Goal: Navigation & Orientation: Find specific page/section

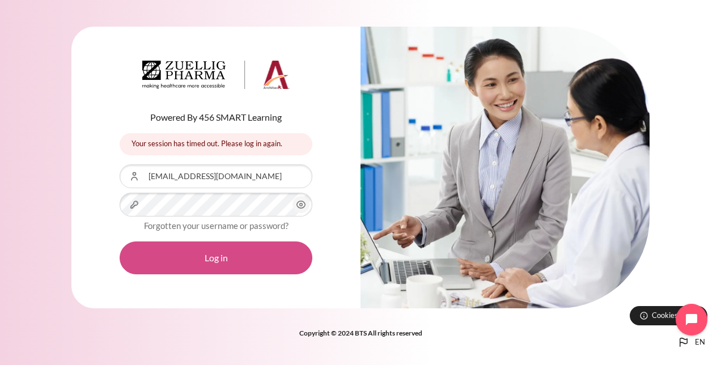
click at [235, 257] on button "Log in" at bounding box center [216, 258] width 193 height 33
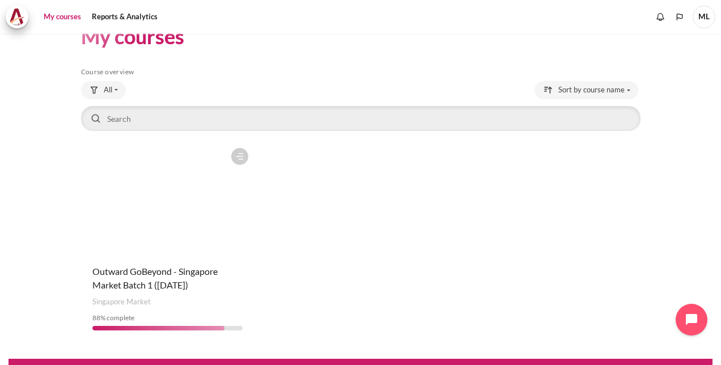
scroll to position [49, 0]
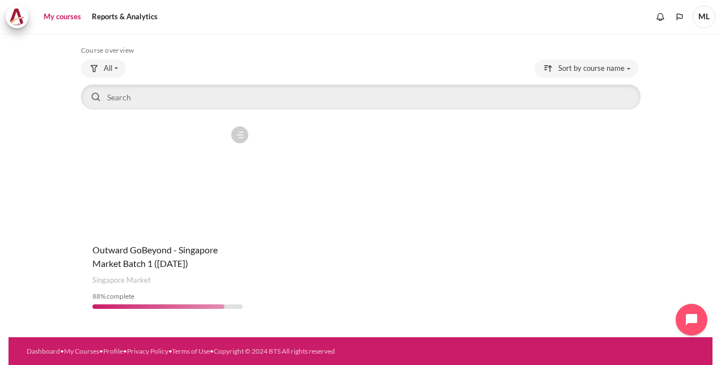
drag, startPoint x: 161, startPoint y: 208, endPoint x: 261, endPoint y: 184, distance: 102.6
click at [161, 208] on figure "Content" at bounding box center [167, 177] width 173 height 113
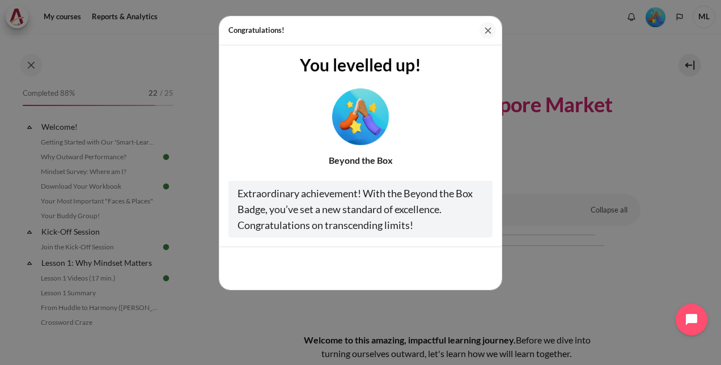
click at [483, 28] on button "Close" at bounding box center [488, 30] width 16 height 16
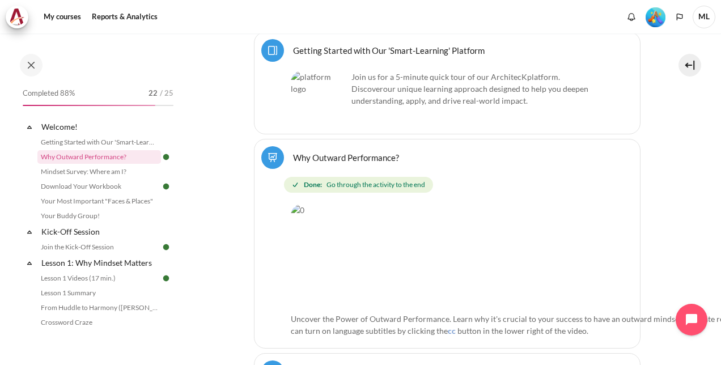
scroll to position [794, 0]
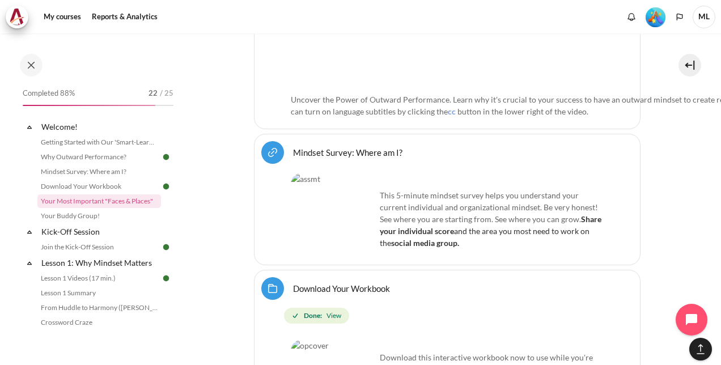
scroll to position [454, 0]
